Goal: Task Accomplishment & Management: Use online tool/utility

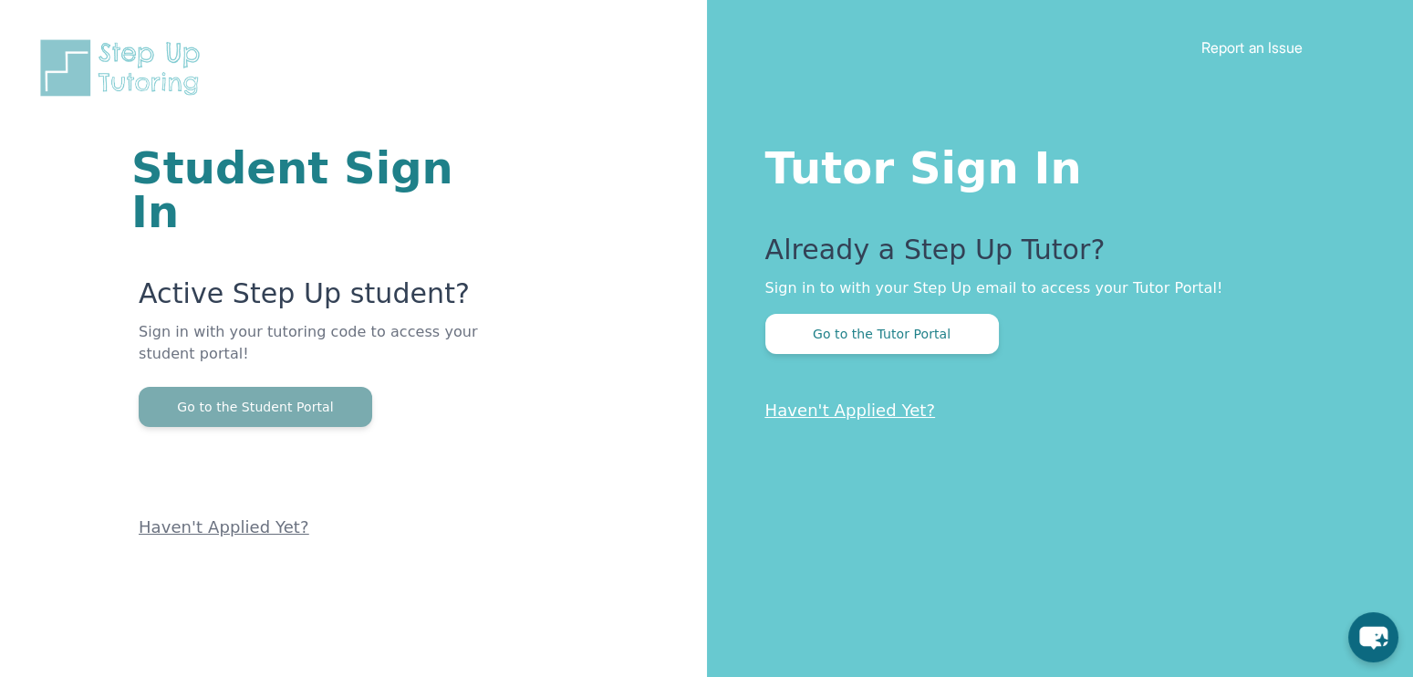
click at [266, 387] on button "Go to the Student Portal" at bounding box center [255, 407] width 233 height 40
click at [345, 387] on button "Go to the Student Portal" at bounding box center [255, 407] width 233 height 40
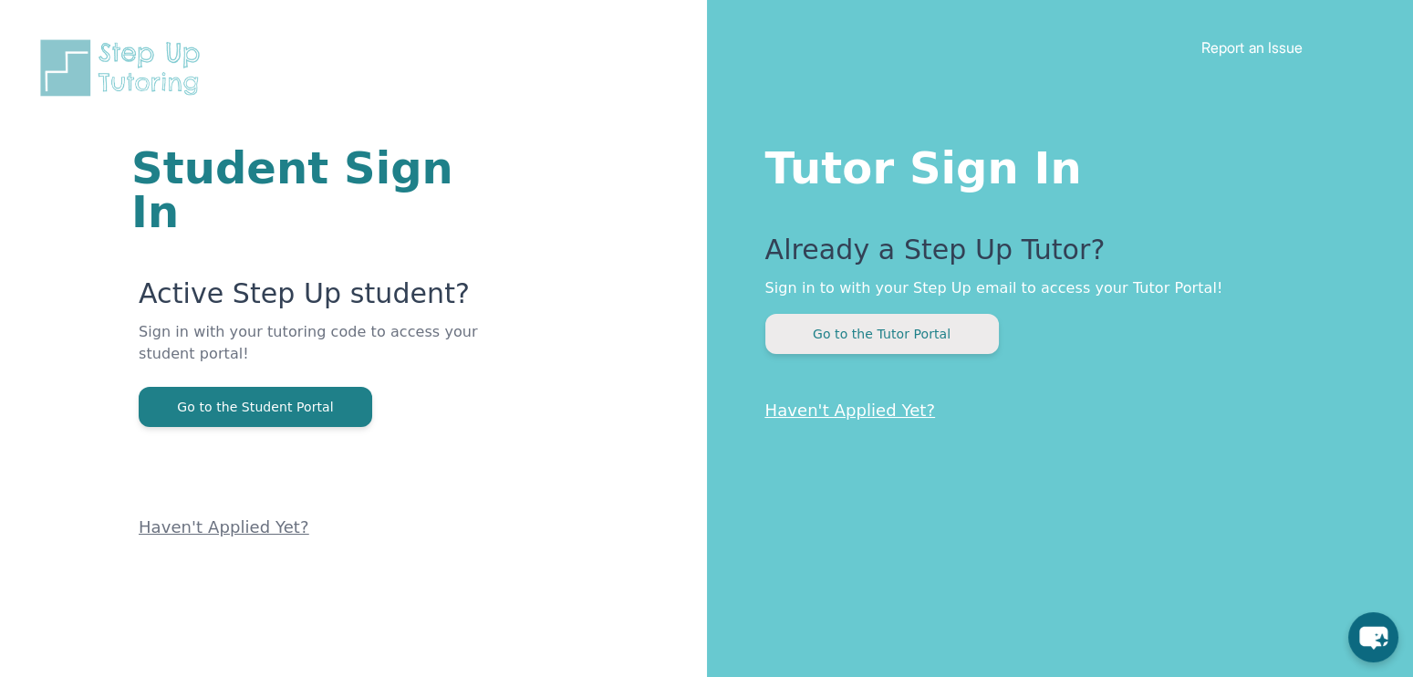
click at [835, 347] on button "Go to the Tutor Portal" at bounding box center [881, 334] width 233 height 40
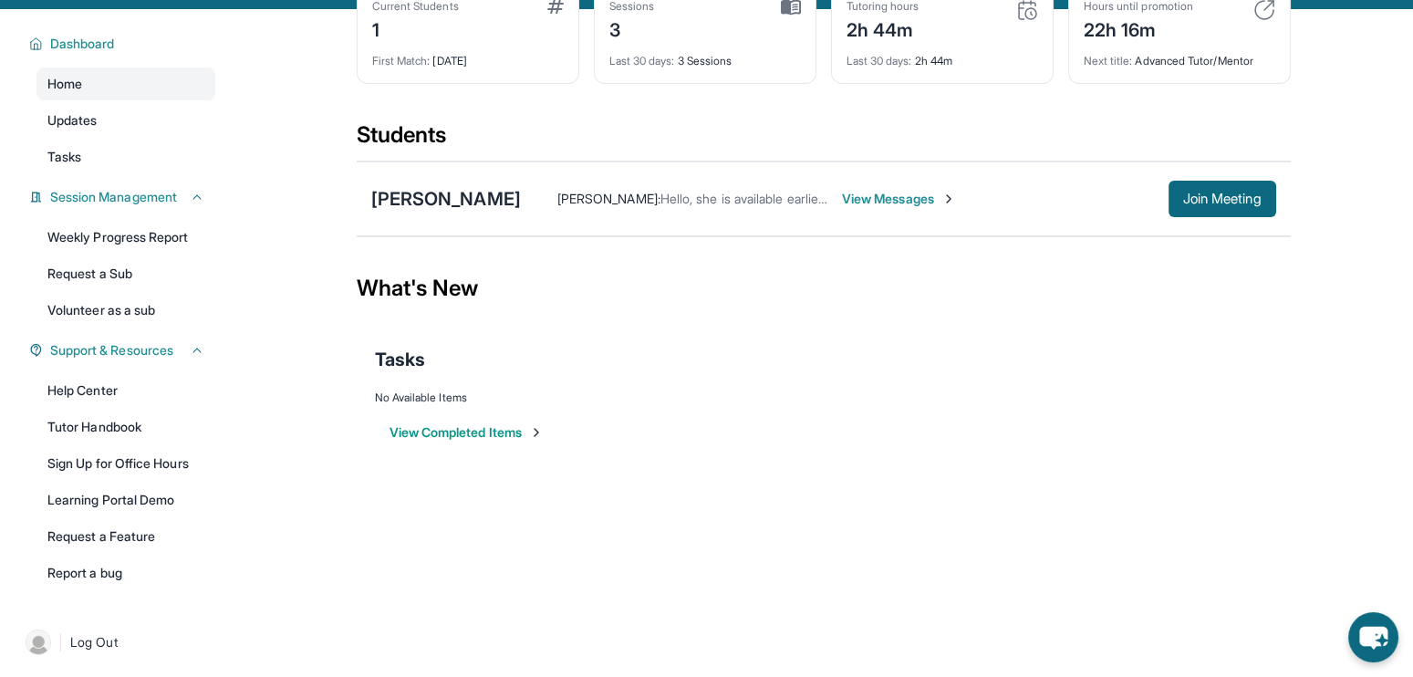
scroll to position [112, 0]
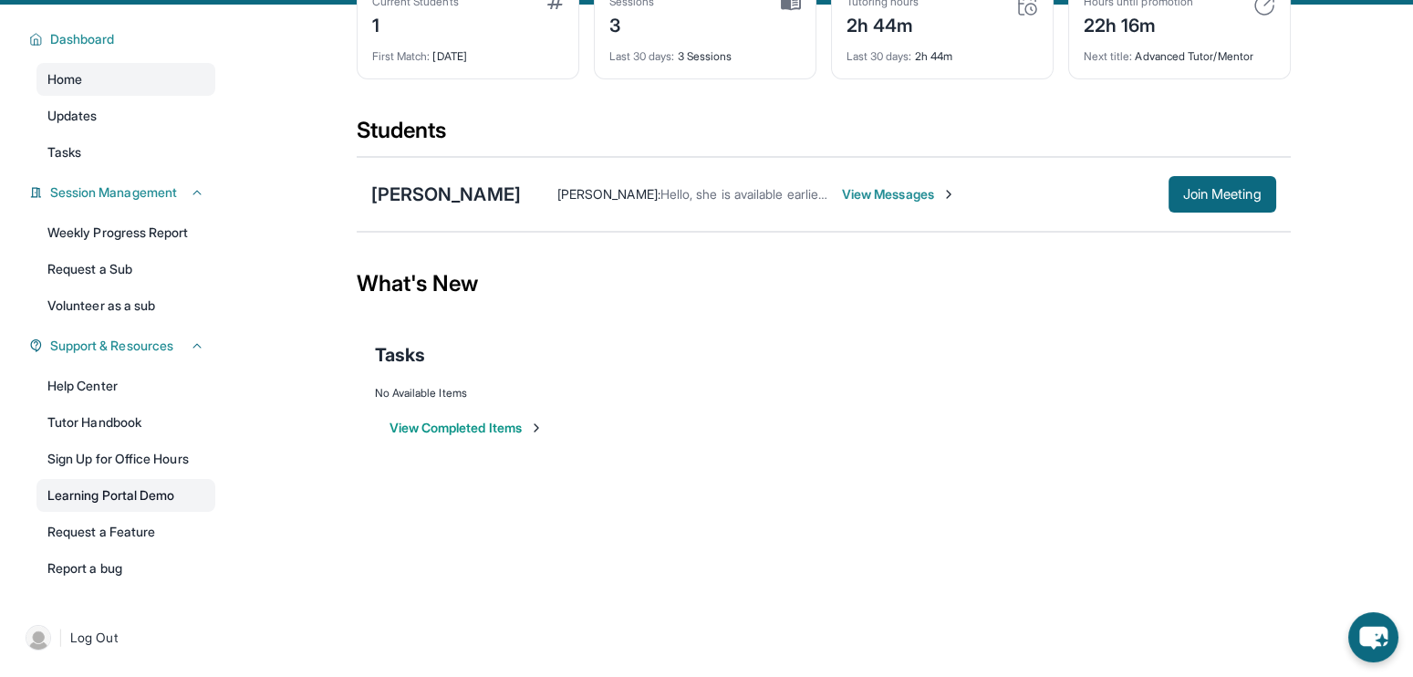
click at [136, 509] on link "Learning Portal Demo" at bounding box center [125, 495] width 179 height 33
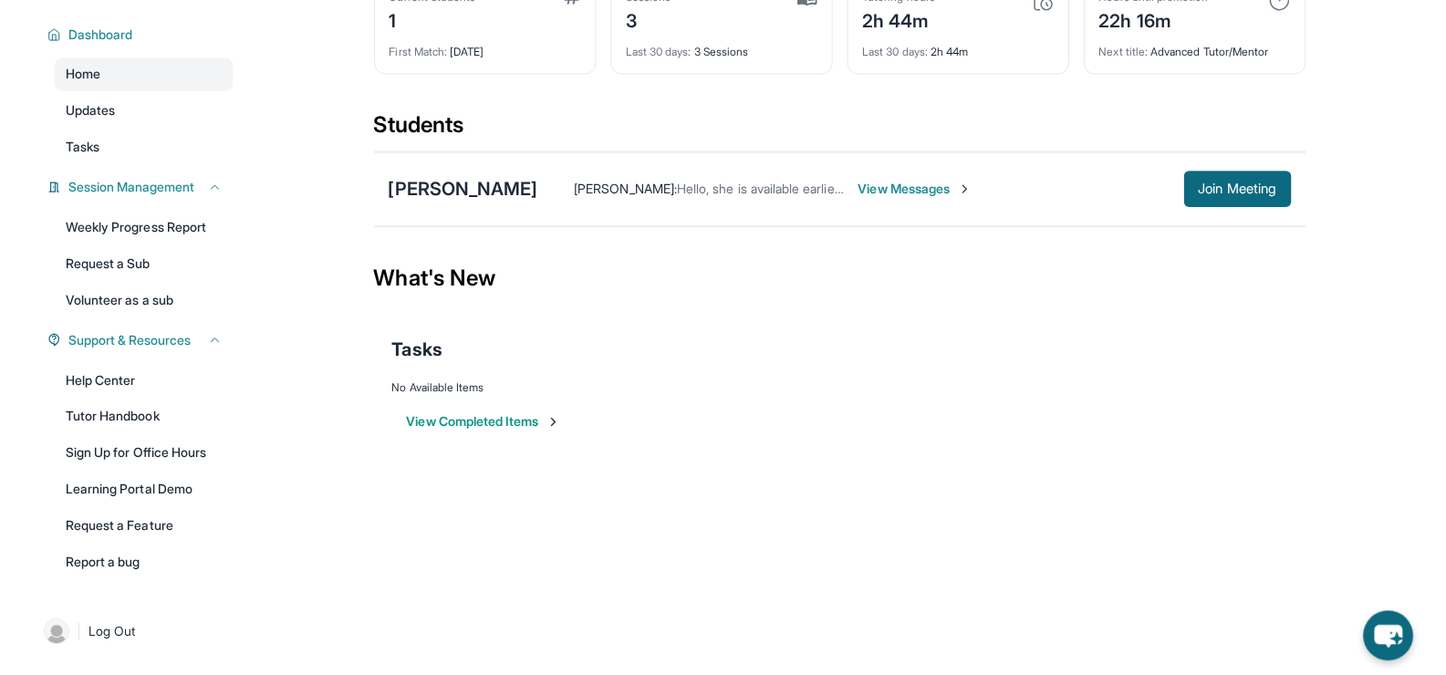
scroll to position [0, 0]
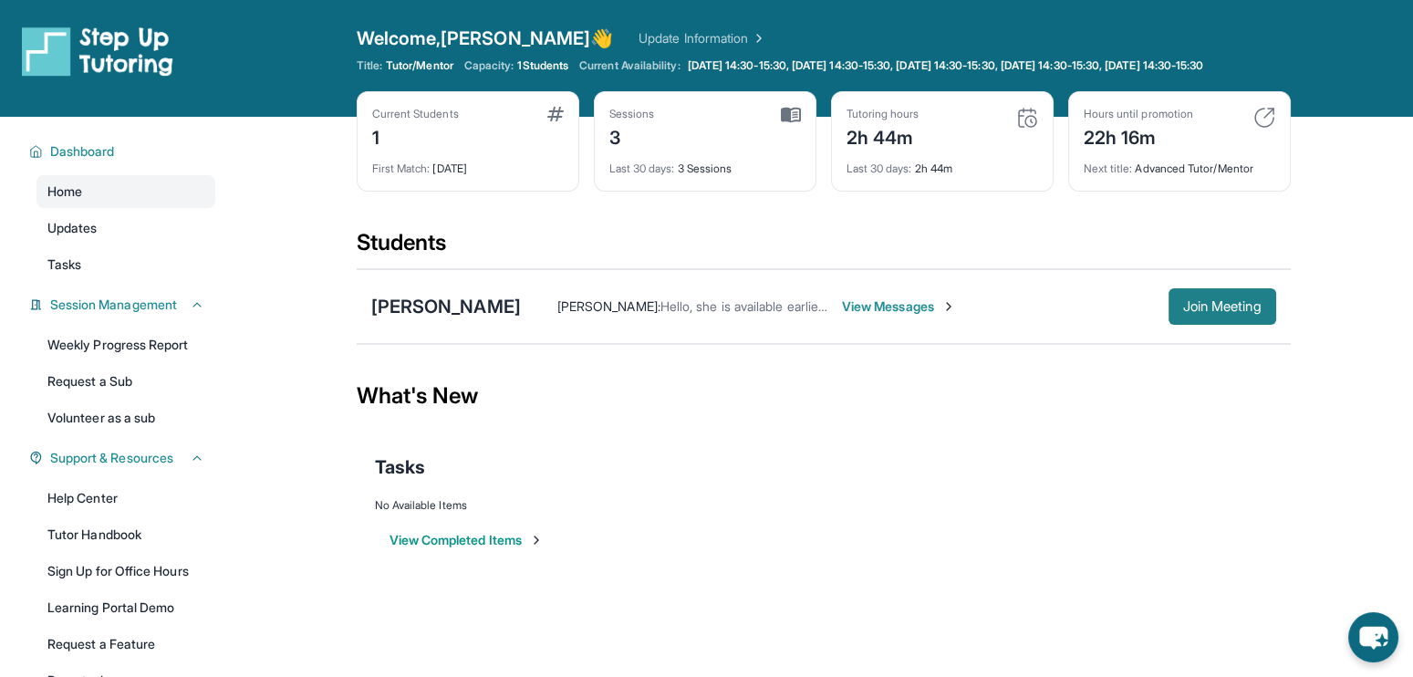
click at [1201, 312] on span "Join Meeting" at bounding box center [1222, 306] width 78 height 11
click at [1209, 312] on span "Join Meeting" at bounding box center [1222, 306] width 78 height 11
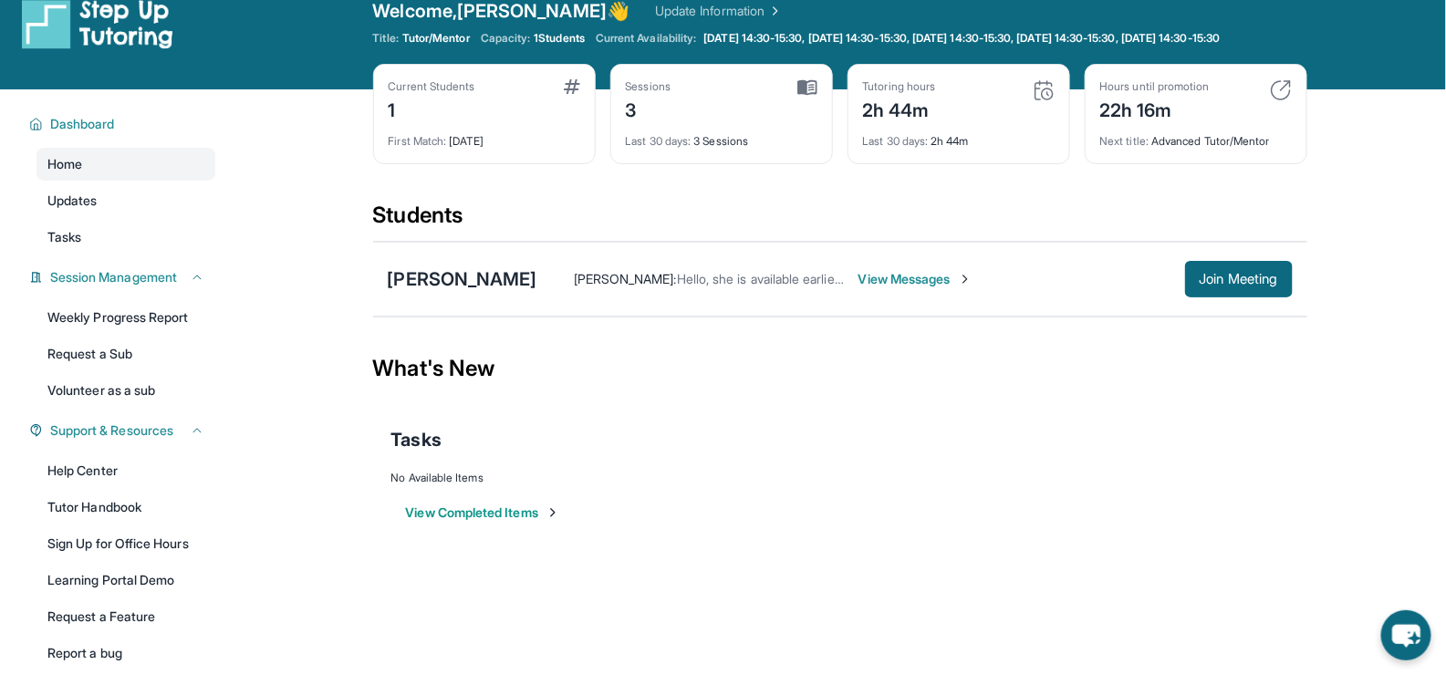
scroll to position [130, 0]
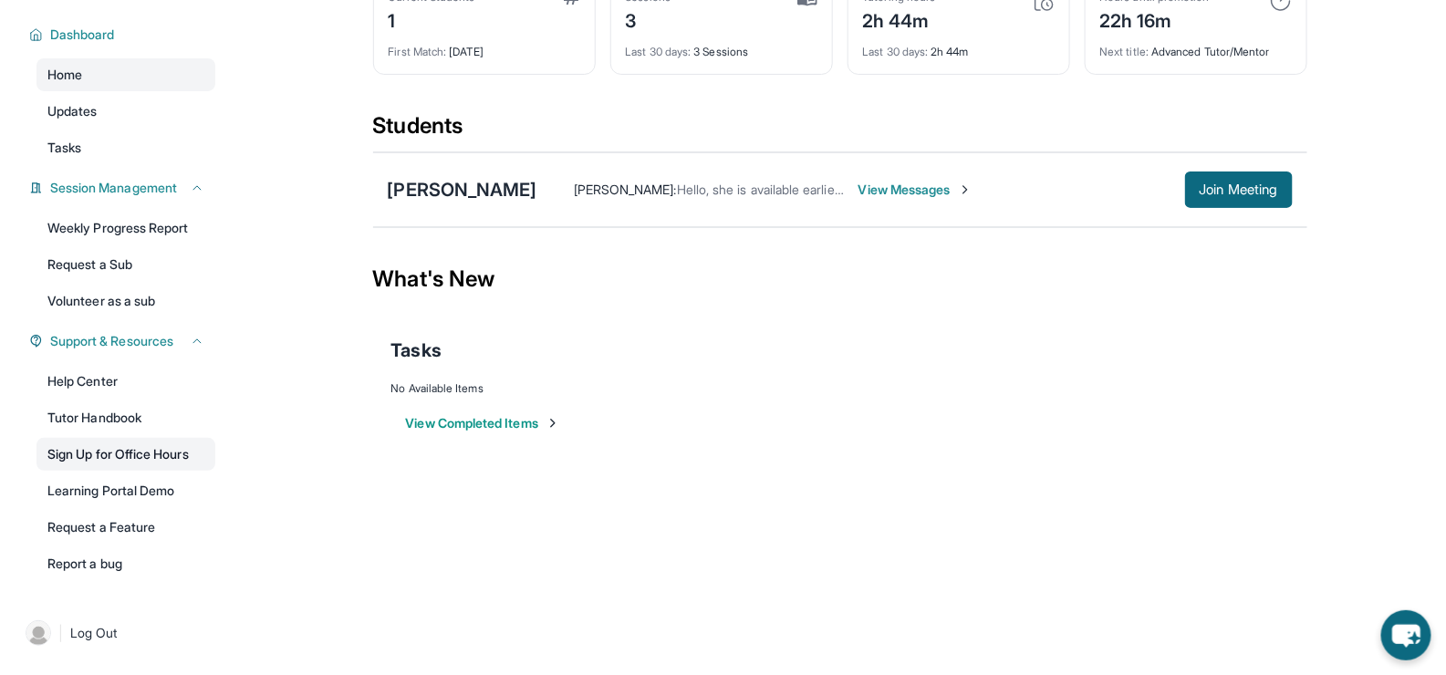
click at [124, 451] on link "Sign Up for Office Hours" at bounding box center [125, 454] width 179 height 33
click at [1250, 192] on span "Join Meeting" at bounding box center [1238, 189] width 78 height 11
